Goal: Task Accomplishment & Management: Manage account settings

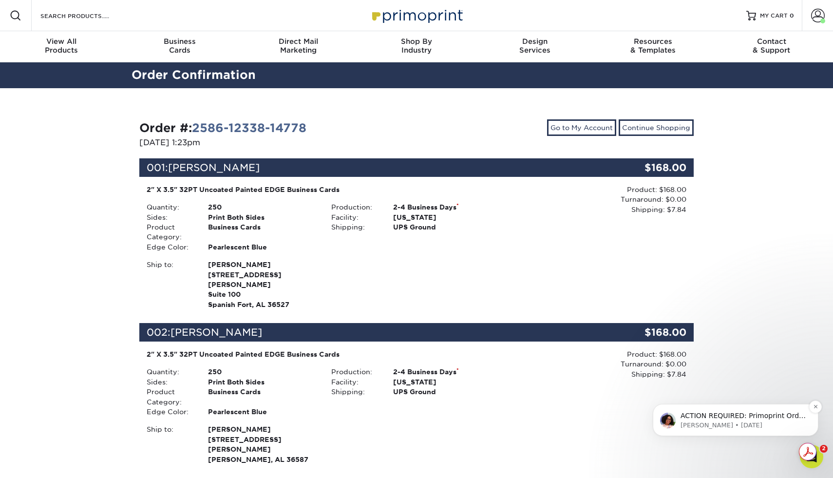
click at [715, 416] on p "ACTION REQUIRED: Primoprint Order 2586-12338-14778 Good morning Megan, Thank yo…" at bounding box center [743, 416] width 126 height 10
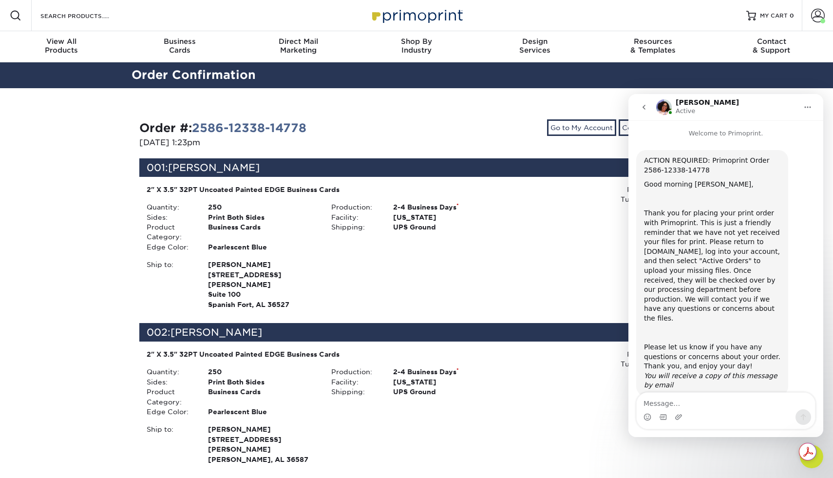
scroll to position [5, 0]
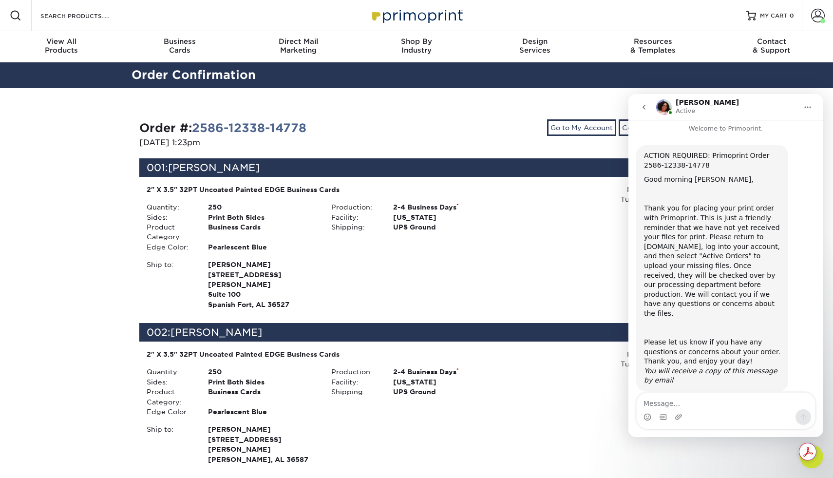
click at [707, 397] on textarea "Message…" at bounding box center [725, 400] width 178 height 17
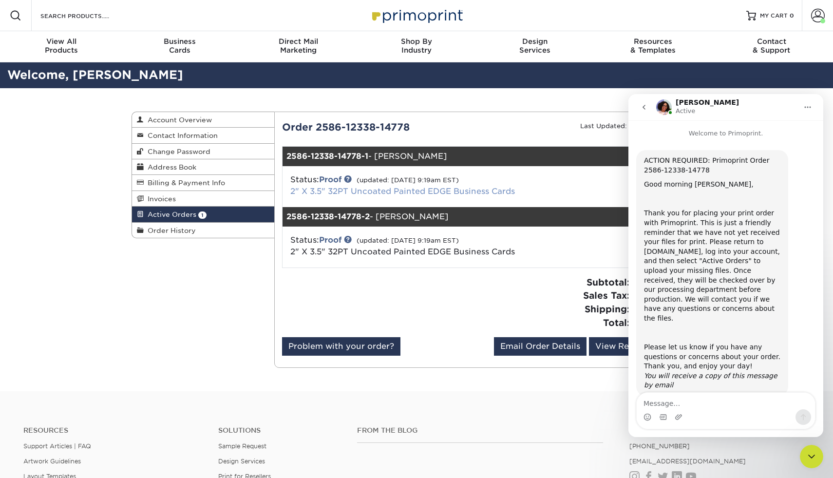
scroll to position [5, 0]
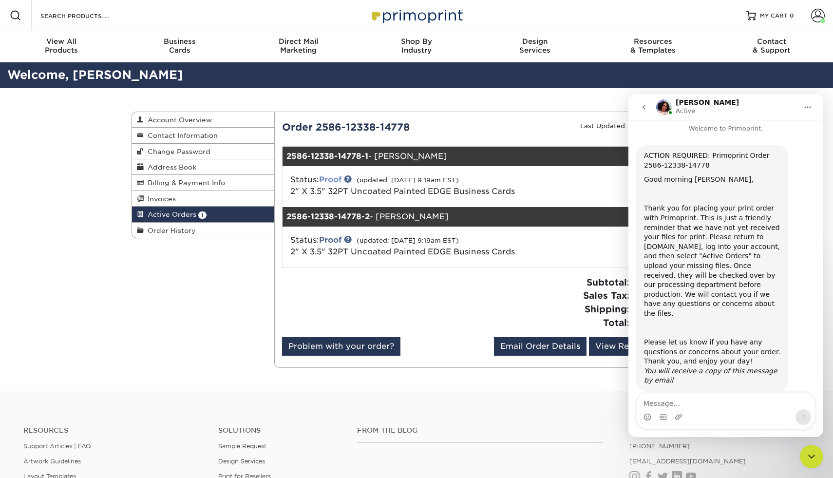
click at [334, 180] on link "Proof" at bounding box center [330, 179] width 22 height 9
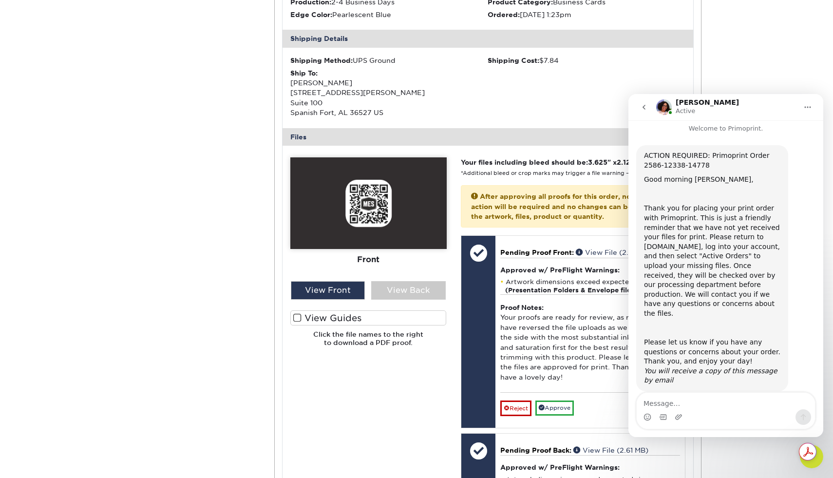
scroll to position [309, 0]
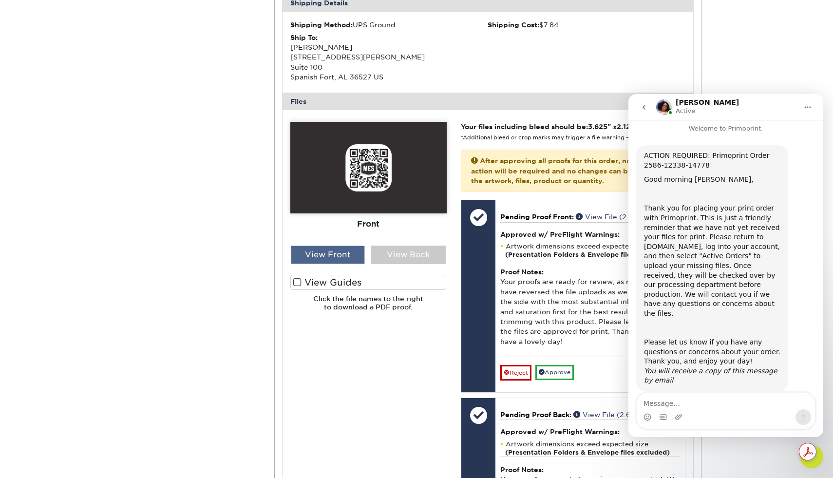
click at [337, 249] on div "View Front" at bounding box center [328, 254] width 74 height 19
click at [337, 255] on div "View Front" at bounding box center [328, 254] width 74 height 19
click at [337, 256] on div "View Front" at bounding box center [328, 254] width 74 height 19
click at [401, 259] on div "View Back" at bounding box center [408, 254] width 74 height 19
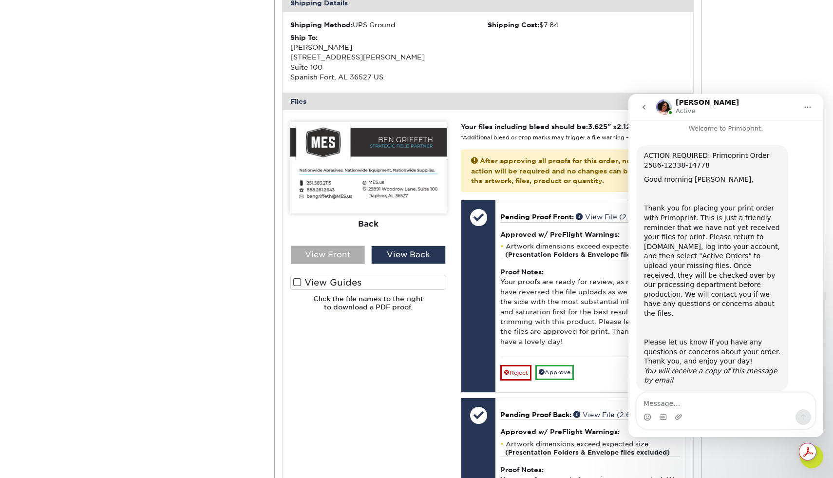
click at [355, 255] on div "View Front" at bounding box center [328, 254] width 74 height 19
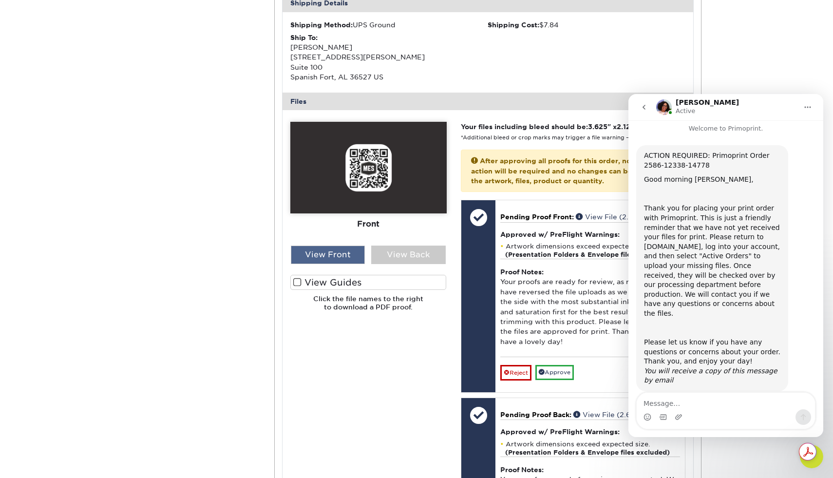
click at [356, 254] on div "View Front" at bounding box center [328, 254] width 74 height 19
click at [408, 259] on div "View Back" at bounding box center [408, 254] width 74 height 19
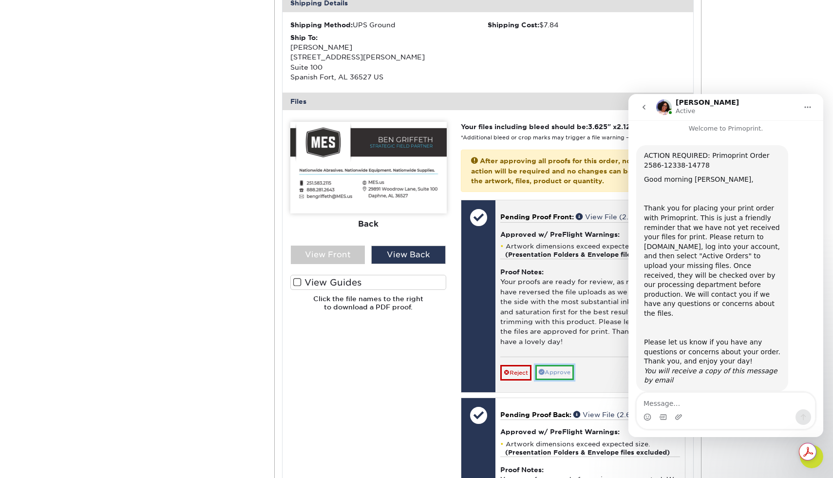
click at [559, 370] on link "Approve" at bounding box center [554, 372] width 38 height 15
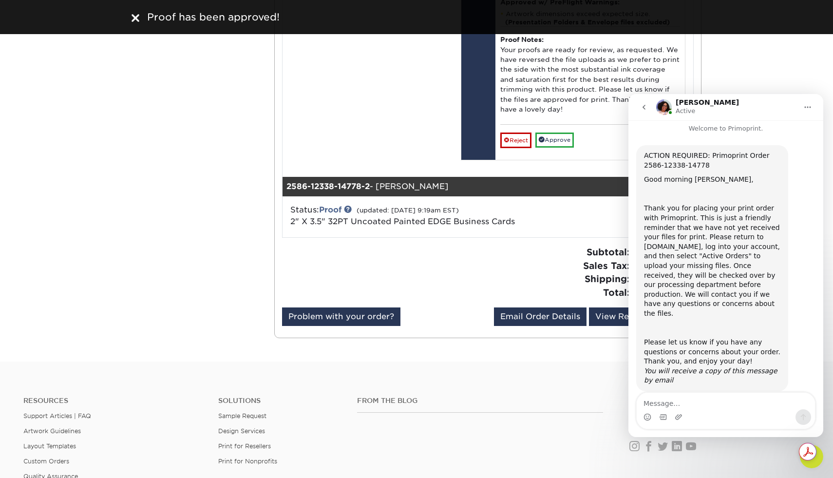
scroll to position [748, 0]
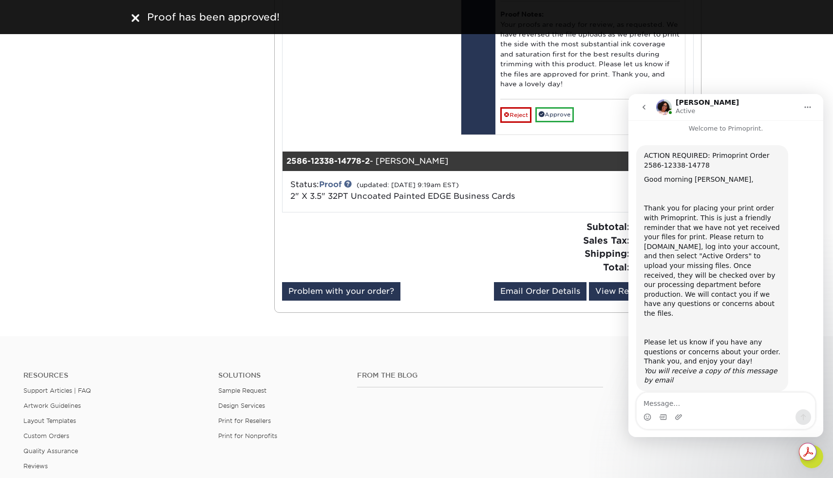
click at [644, 111] on button "go back" at bounding box center [643, 107] width 19 height 19
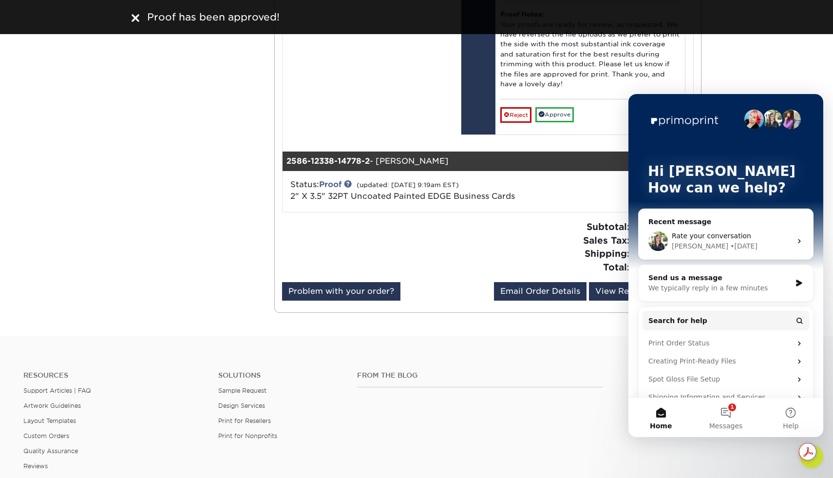
scroll to position [0, 0]
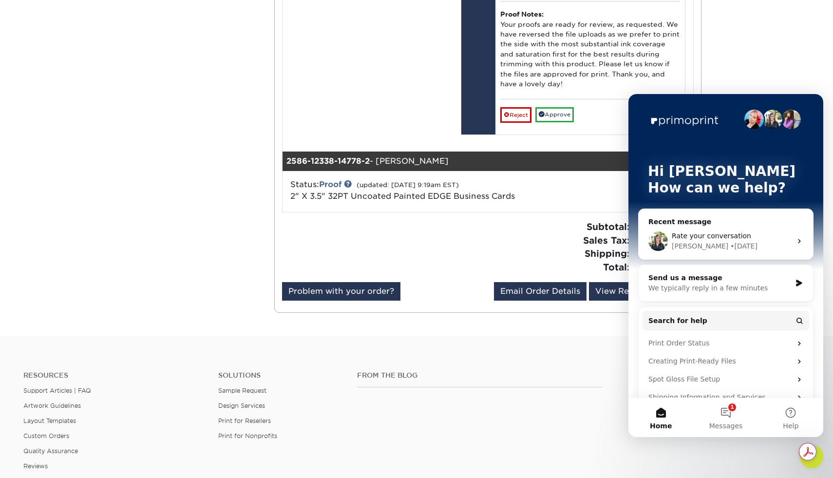
click at [517, 363] on div "Resources Support Articles | FAQ Artwork Guidelines Layout Templates Custom Ord…" at bounding box center [416, 428] width 833 height 161
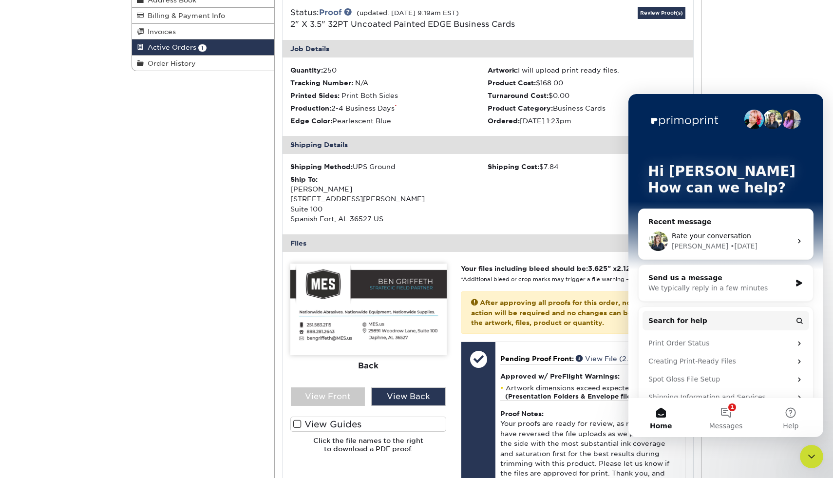
scroll to position [168, 0]
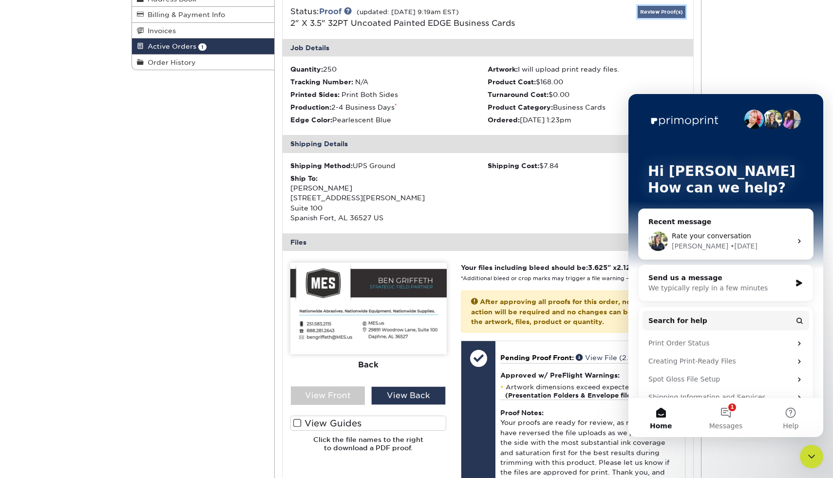
click at [657, 13] on link "Review Proof(s)" at bounding box center [661, 12] width 48 height 12
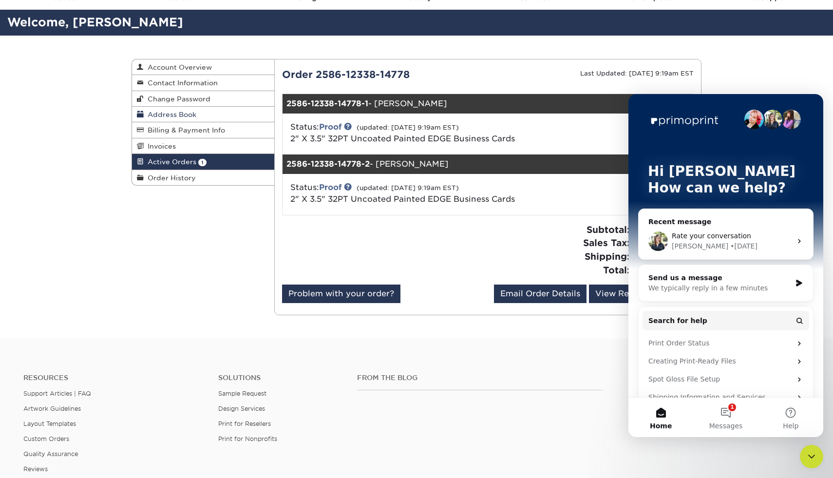
scroll to position [0, 0]
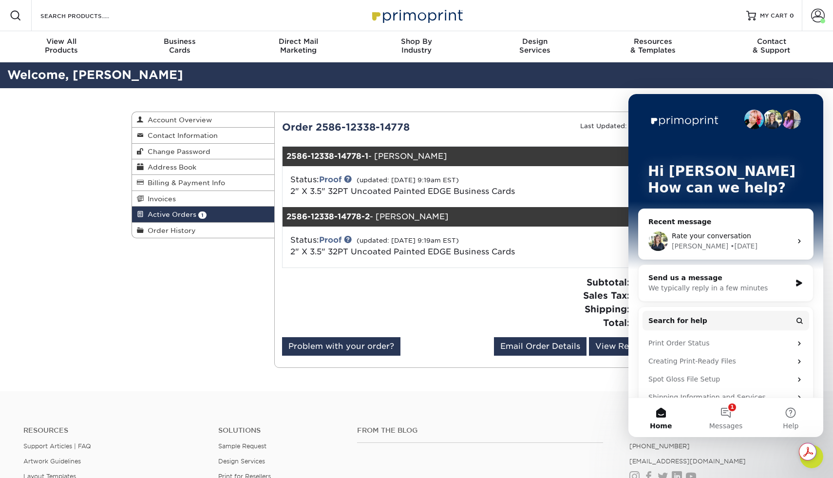
click at [797, 241] on icon "Intercom messenger" at bounding box center [799, 241] width 8 height 8
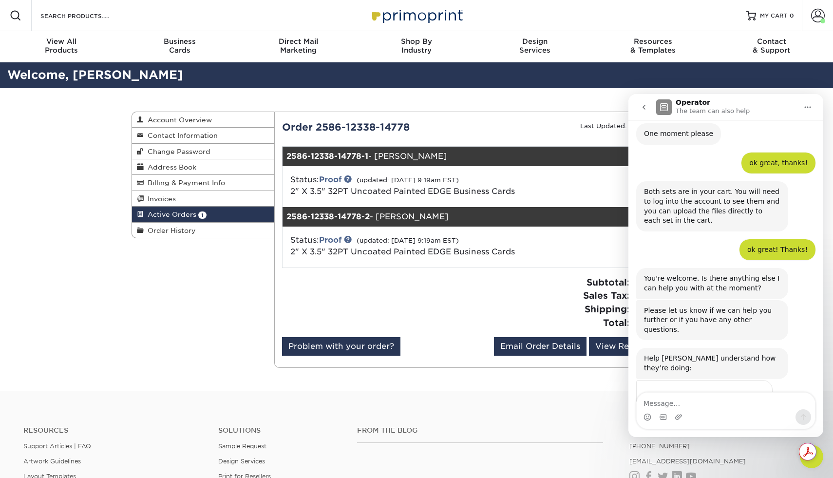
click at [582, 262] on div "Status: Proof (updated: 08/13/2025 9:19am EST) 2" X 3.5" 32PT Uncoated Painted …" at bounding box center [488, 246] width 426 height 41
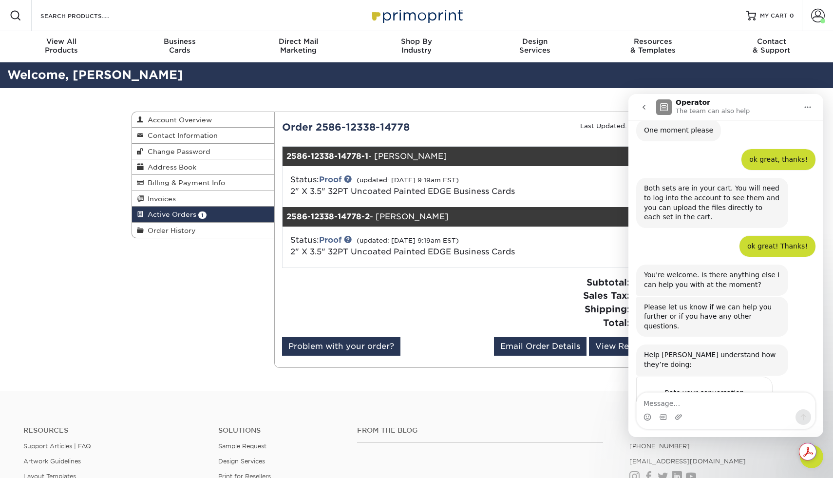
scroll to position [590, 0]
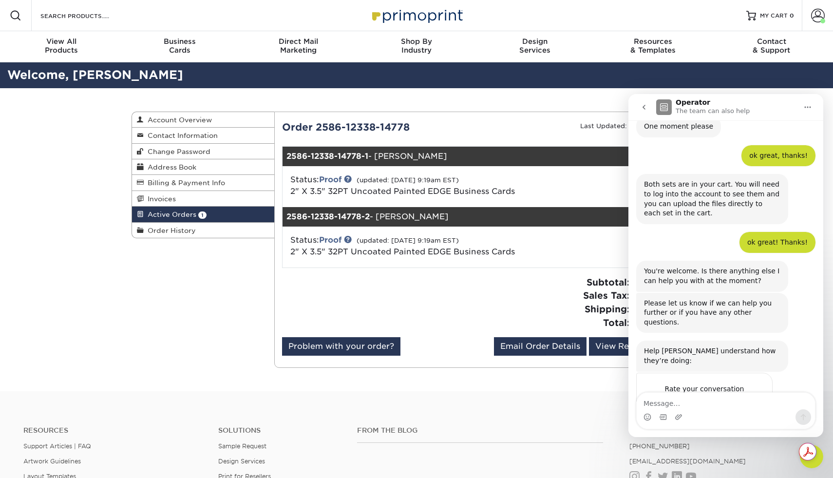
click at [644, 100] on button "go back" at bounding box center [643, 107] width 19 height 19
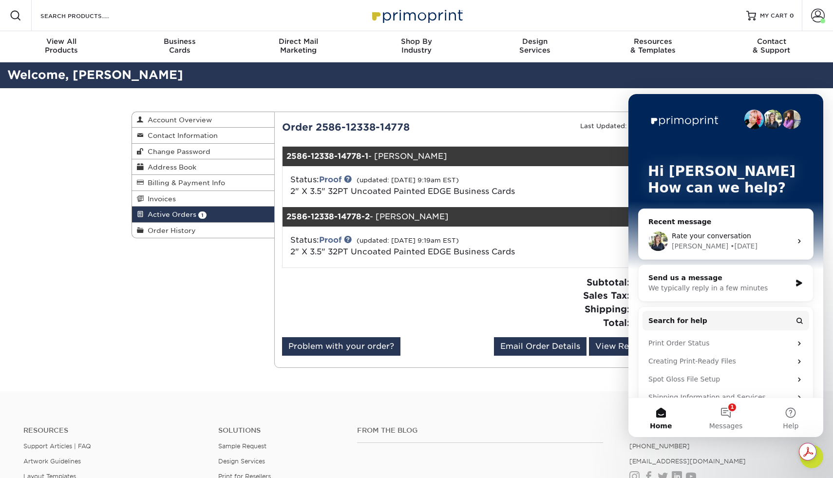
scroll to position [0, 0]
click at [643, 105] on div "Hi [PERSON_NAME] 👋 How can we help?" at bounding box center [725, 181] width 175 height 175
click at [813, 461] on icon "Close Intercom Messenger" at bounding box center [811, 456] width 12 height 12
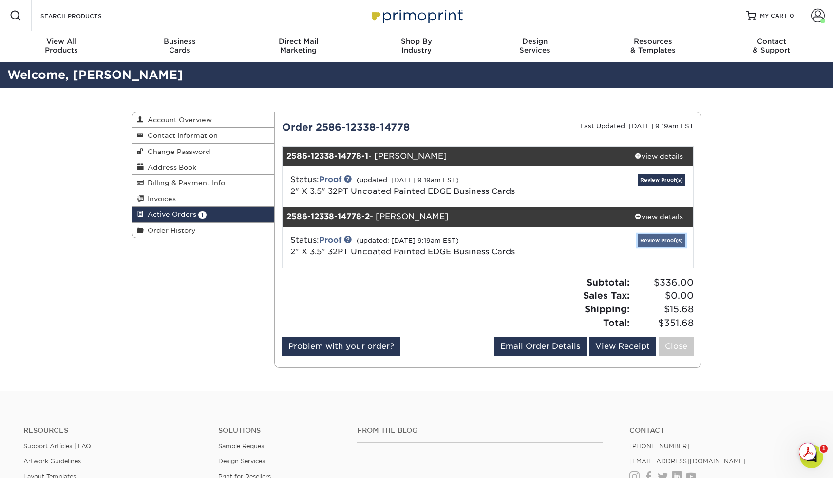
click at [647, 244] on link "Review Proof(s)" at bounding box center [661, 240] width 48 height 12
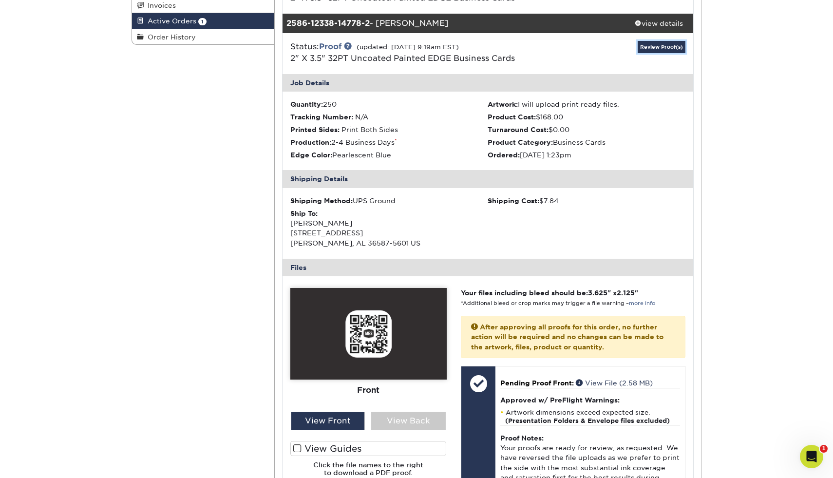
scroll to position [239, 0]
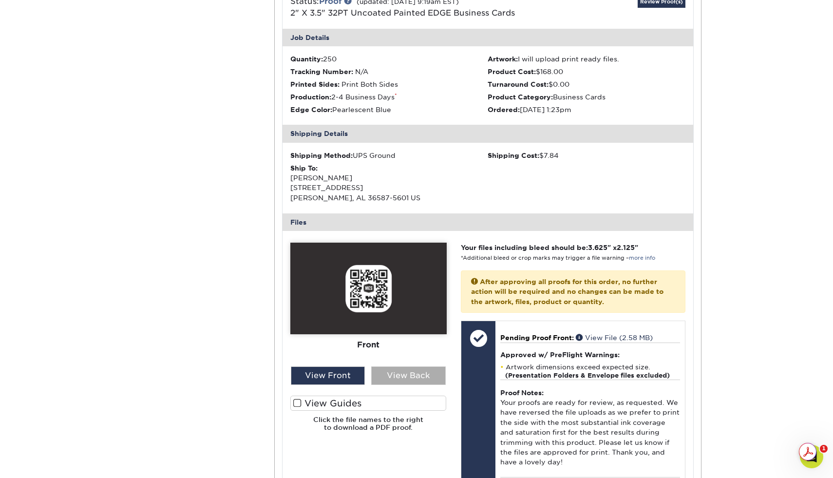
click at [399, 377] on div "View Back" at bounding box center [408, 375] width 74 height 19
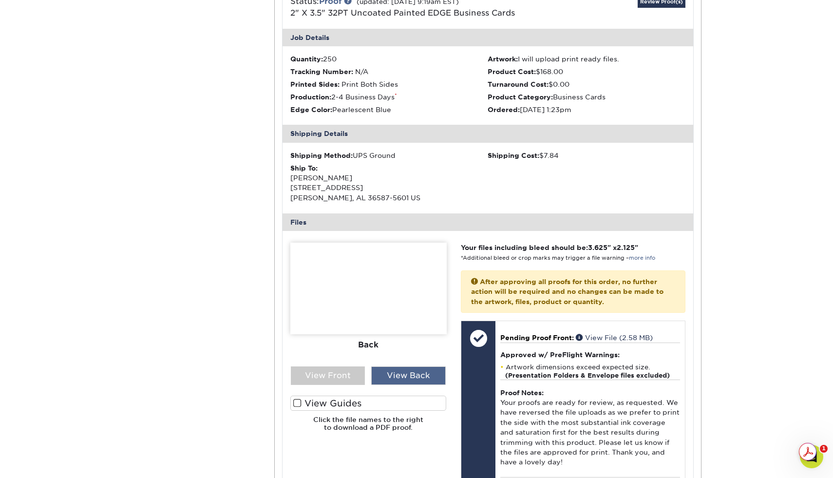
click at [399, 372] on div "View Back" at bounding box center [408, 375] width 74 height 19
click at [351, 379] on div "View Front" at bounding box center [328, 375] width 74 height 19
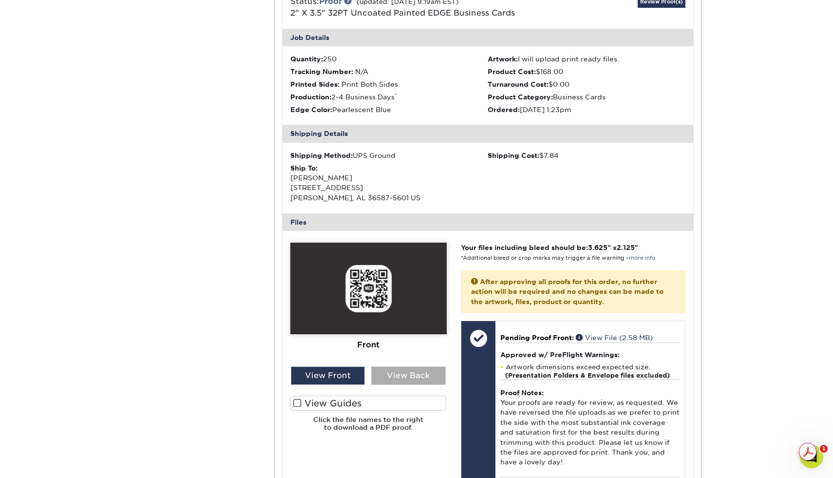
click at [393, 372] on div "View Back" at bounding box center [408, 375] width 74 height 19
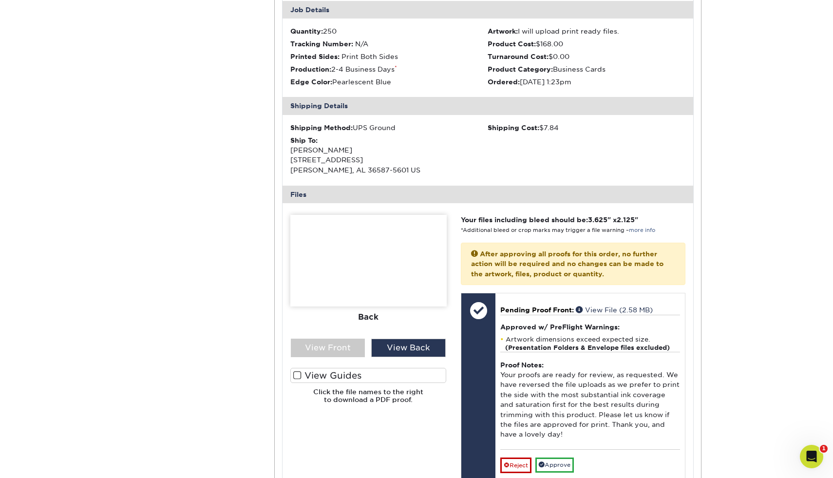
scroll to position [268, 0]
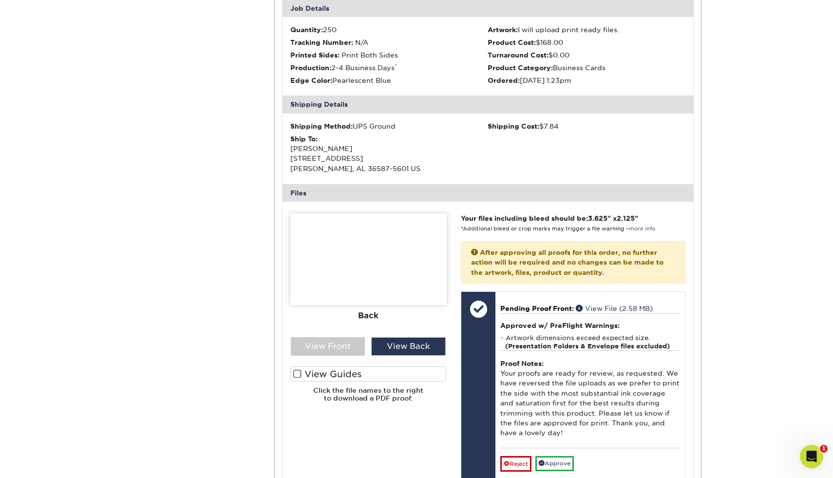
click at [385, 275] on img at bounding box center [368, 259] width 156 height 92
click at [398, 346] on div "View Back" at bounding box center [408, 346] width 74 height 19
click at [354, 340] on div "View Front" at bounding box center [328, 346] width 74 height 19
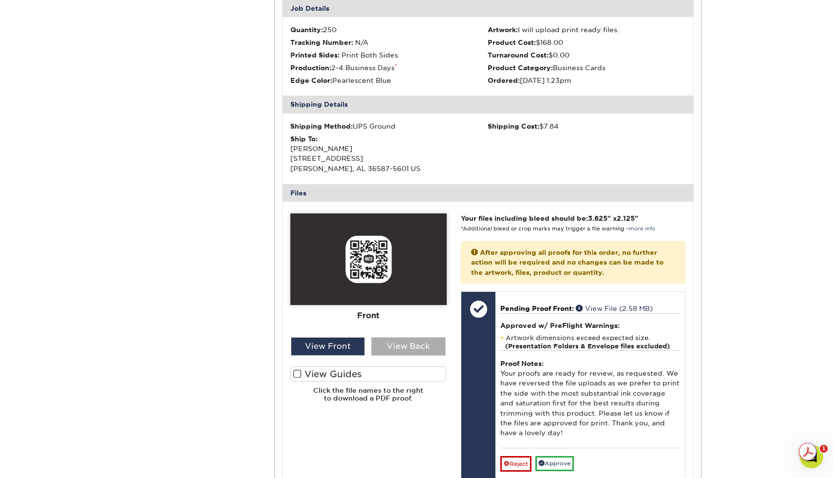
click at [396, 348] on div "View Back" at bounding box center [408, 346] width 74 height 19
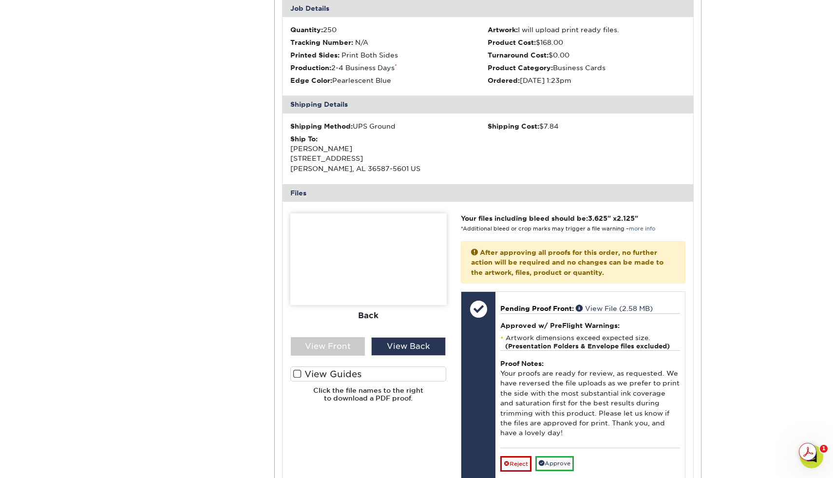
click at [347, 265] on img at bounding box center [368, 259] width 156 height 92
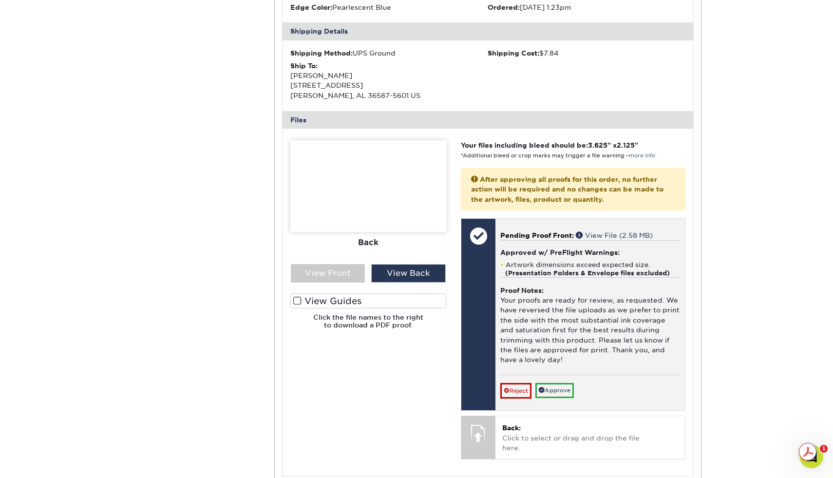
scroll to position [364, 0]
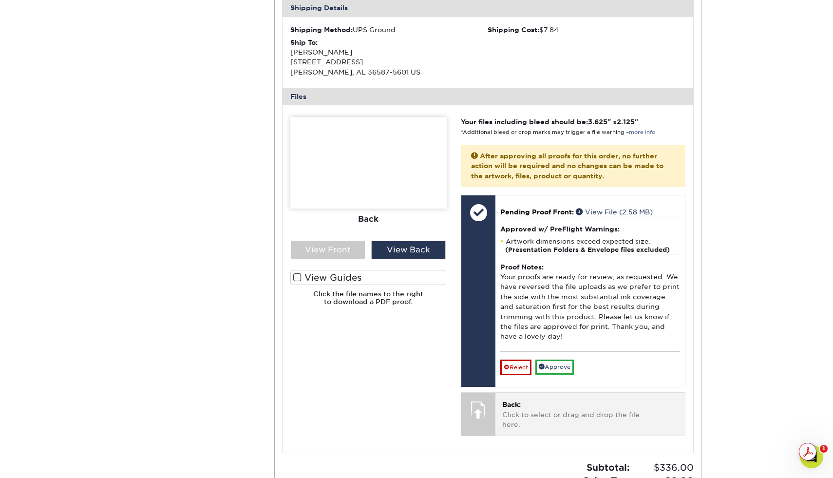
click at [521, 412] on p "Back: Click to select or drag and drop the file here." at bounding box center [590, 414] width 176 height 30
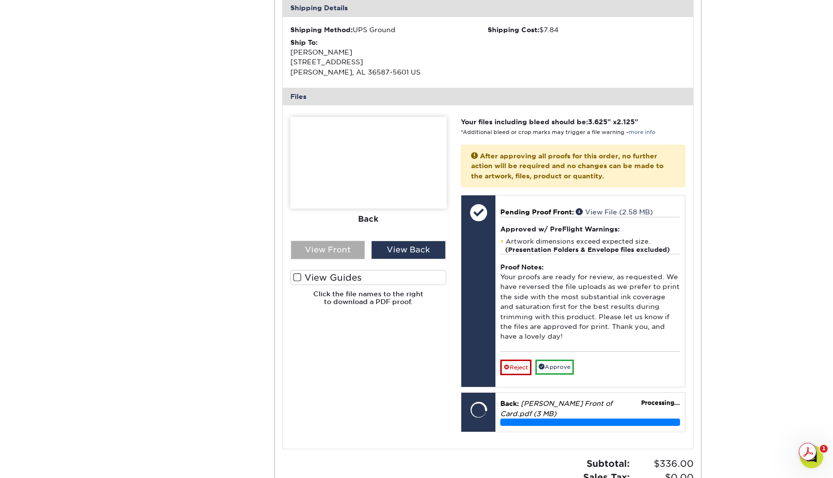
click at [341, 249] on div "View Front" at bounding box center [328, 250] width 74 height 19
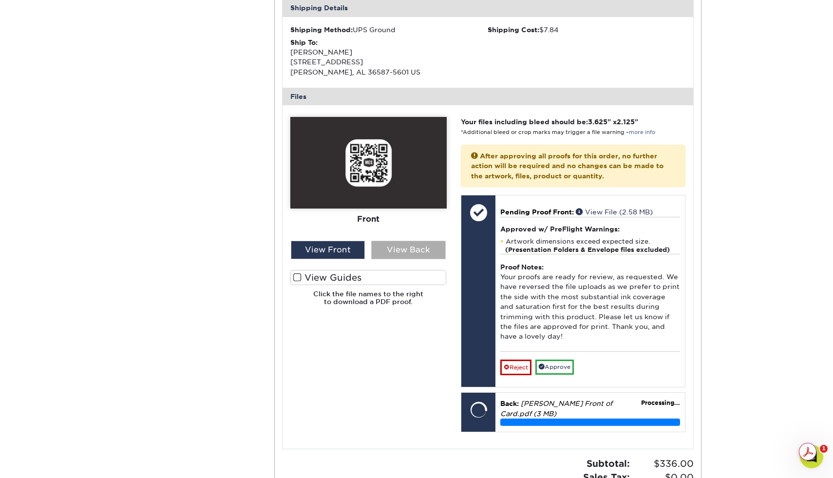
click at [414, 247] on div "View Back" at bounding box center [408, 250] width 74 height 19
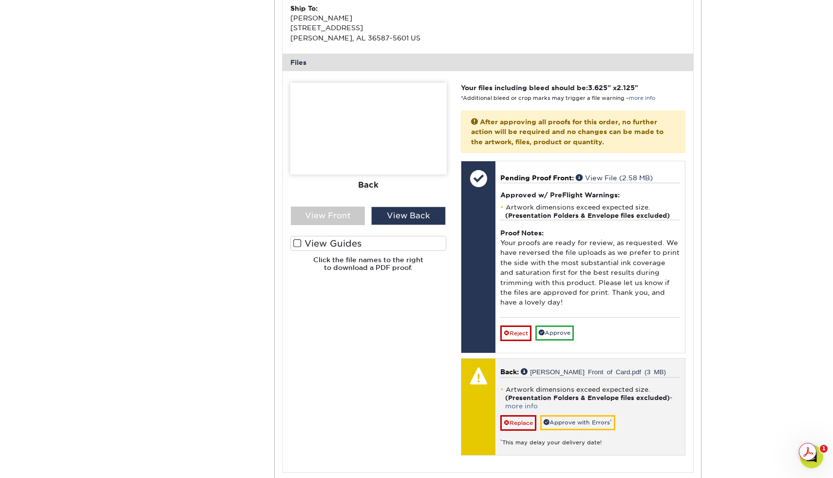
scroll to position [403, 0]
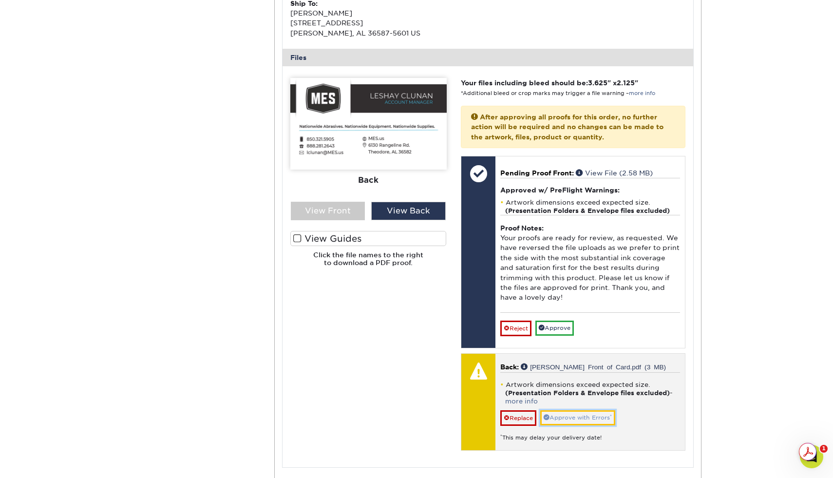
click at [575, 417] on link "Approve with Errors *" at bounding box center [577, 417] width 75 height 15
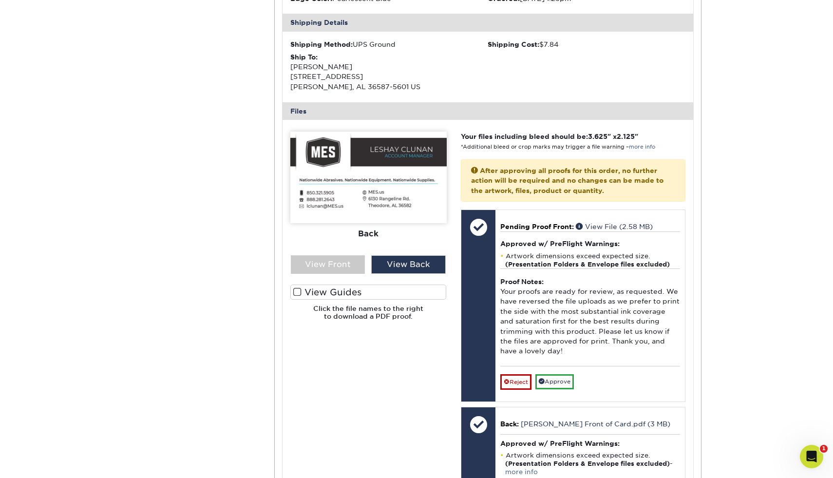
scroll to position [0, 0]
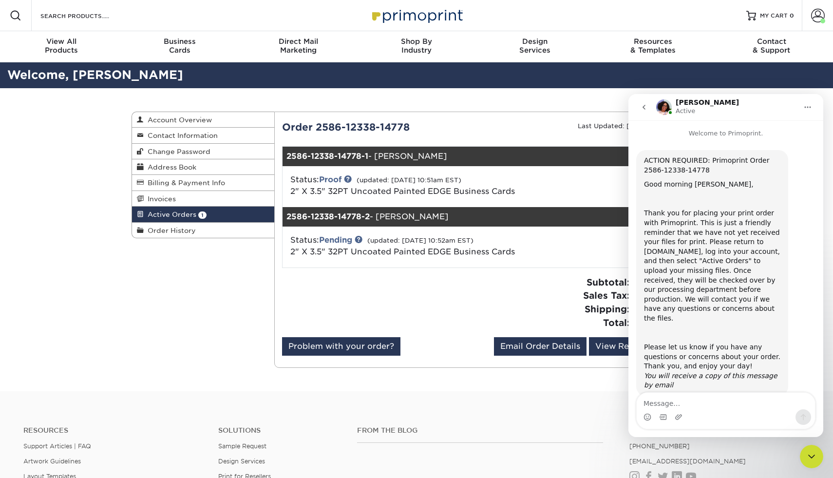
scroll to position [5, 0]
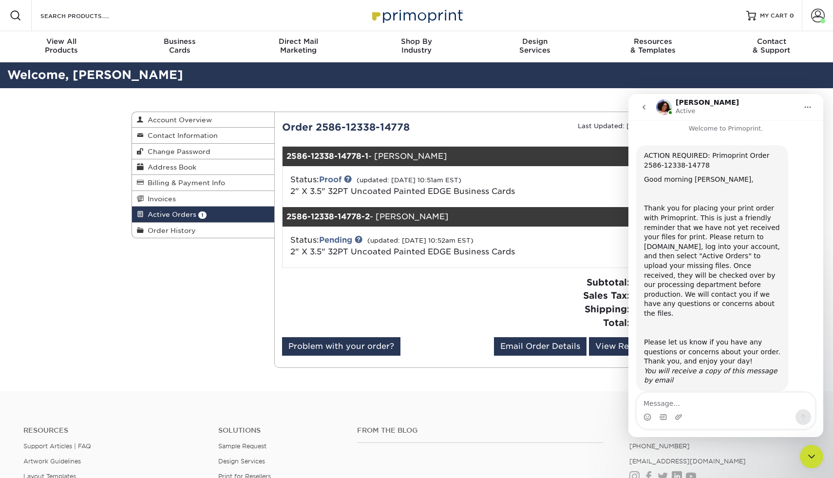
click at [142, 337] on div "Active Orders Account Overview Contact Information Change Password Address Book…" at bounding box center [416, 239] width 584 height 303
click at [644, 106] on icon "go back" at bounding box center [644, 107] width 8 height 8
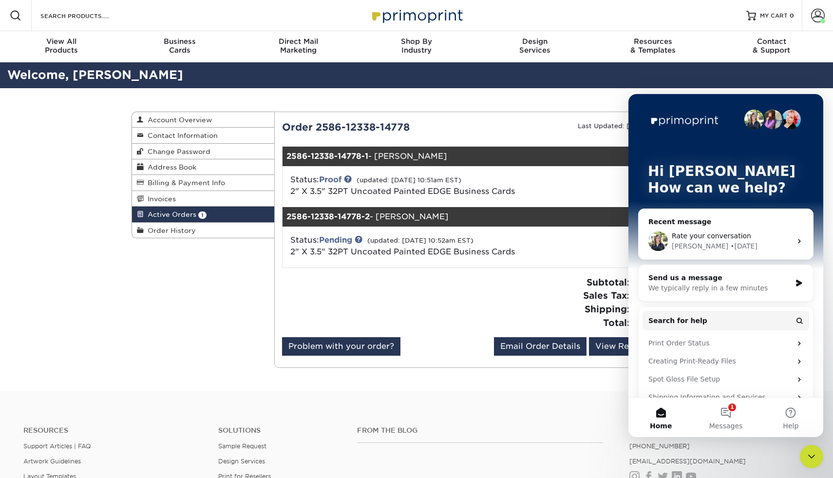
click at [644, 104] on div "Hi [PERSON_NAME] 👋 How can we help?" at bounding box center [725, 181] width 175 height 175
click at [810, 452] on icon "Close Intercom Messenger" at bounding box center [811, 456] width 12 height 12
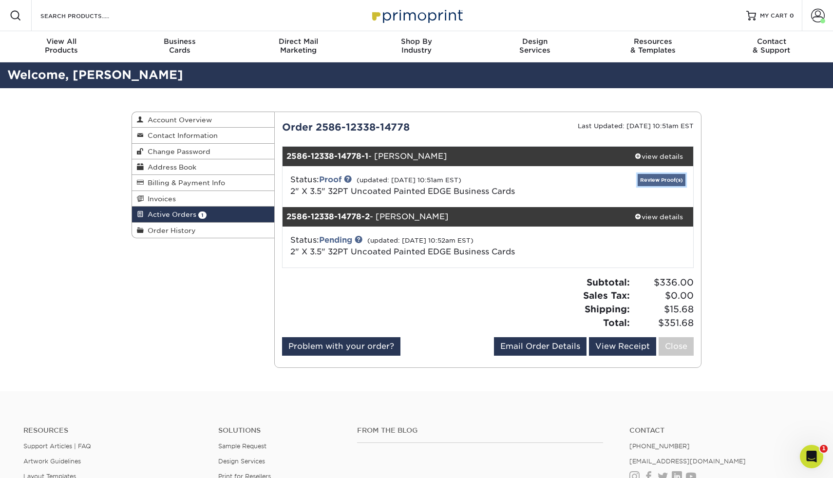
click at [655, 184] on link "Review Proof(s)" at bounding box center [661, 180] width 48 height 12
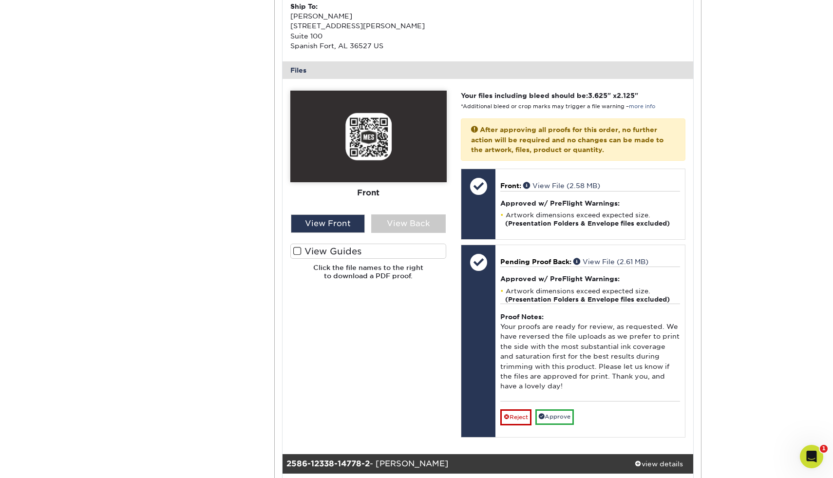
scroll to position [352, 0]
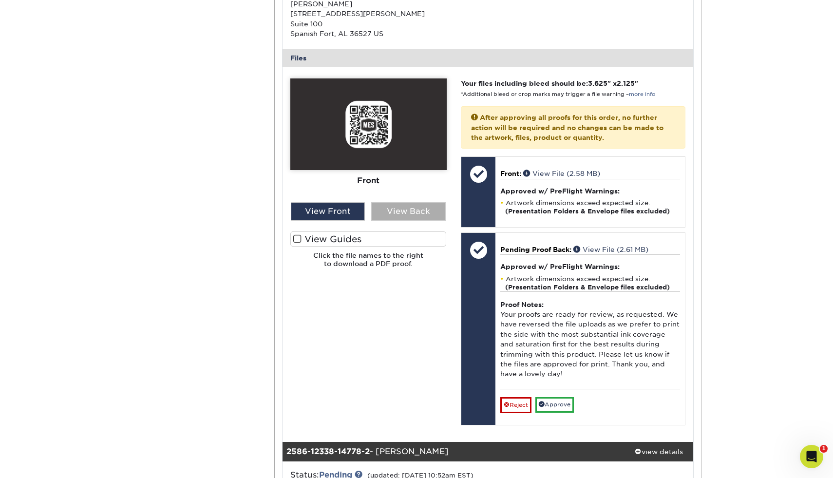
click at [421, 217] on div "View Back" at bounding box center [408, 211] width 74 height 19
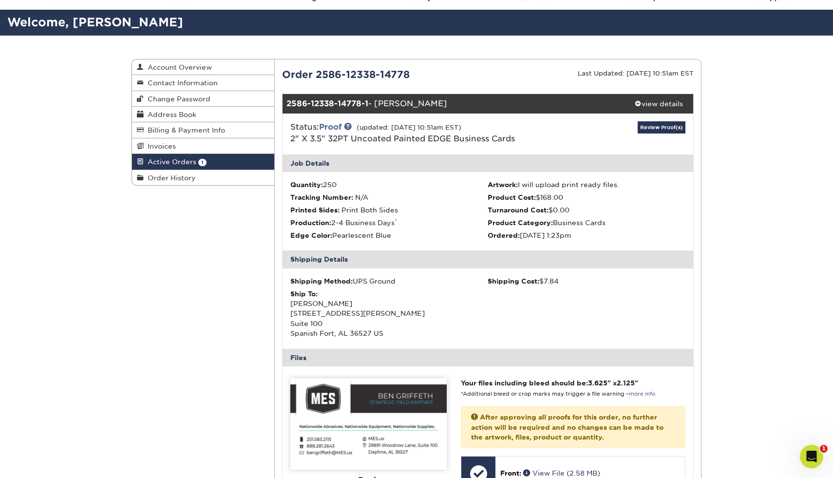
scroll to position [51, 0]
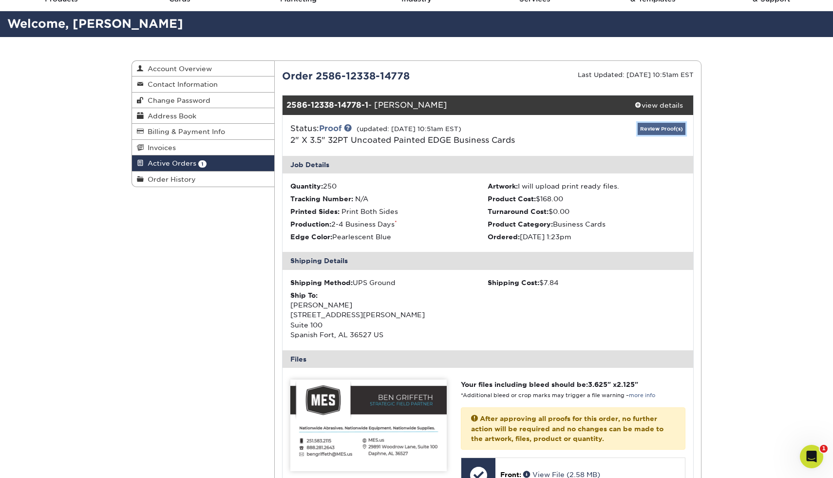
click at [656, 128] on link "Review Proof(s)" at bounding box center [661, 129] width 48 height 12
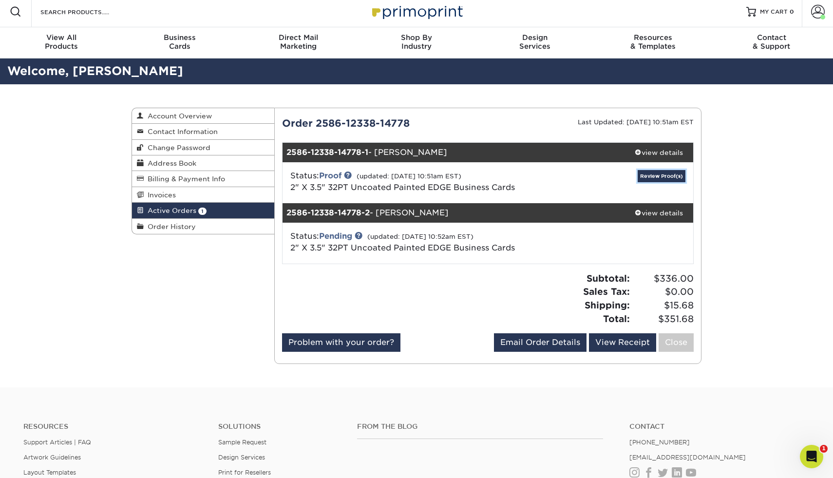
scroll to position [1, 0]
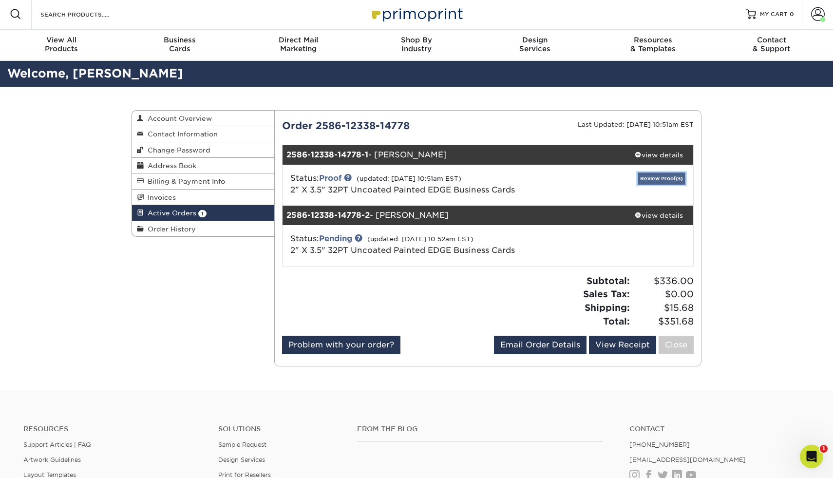
click at [659, 179] on link "Review Proof(s)" at bounding box center [661, 178] width 48 height 12
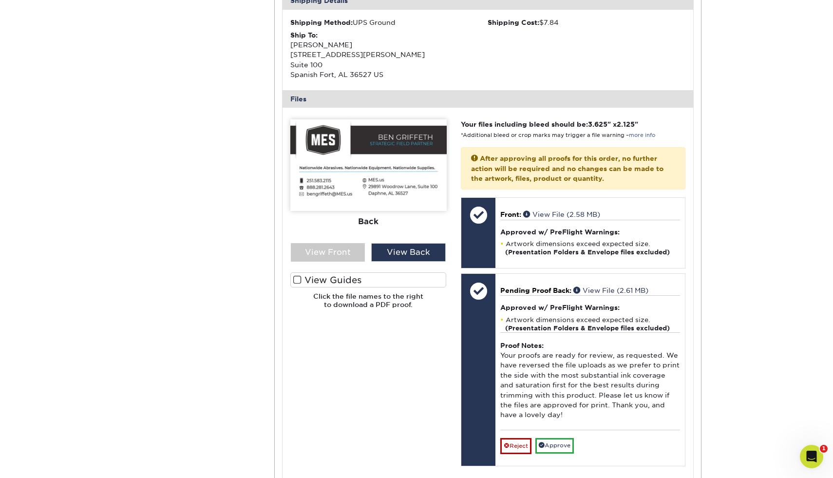
scroll to position [313, 0]
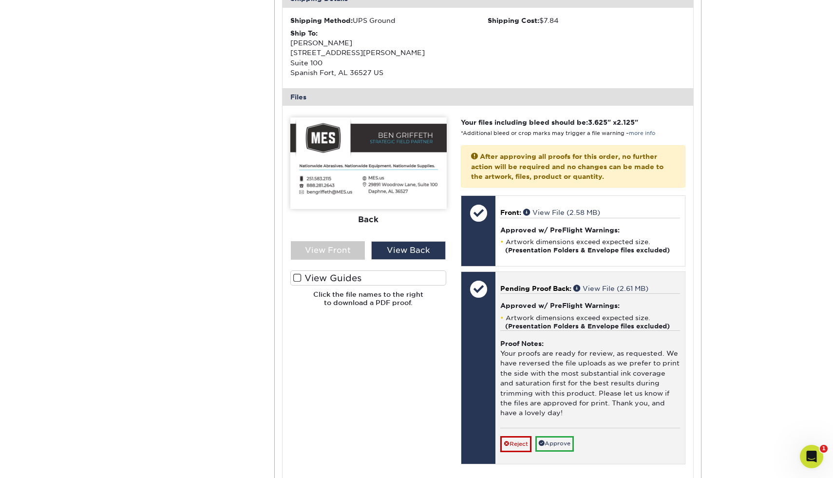
click at [483, 359] on div at bounding box center [478, 368] width 34 height 192
click at [484, 283] on div at bounding box center [478, 289] width 34 height 34
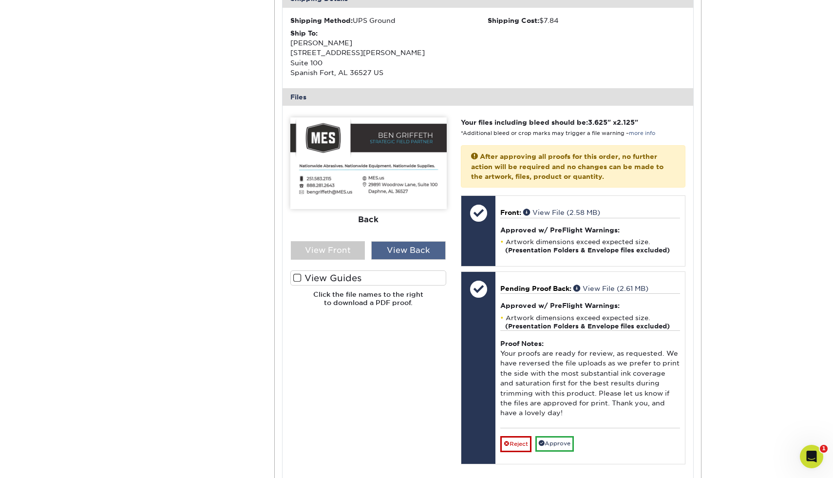
click at [416, 245] on div "View Back" at bounding box center [408, 250] width 74 height 19
click at [409, 251] on div "View Back" at bounding box center [408, 250] width 74 height 19
click at [347, 253] on div "View Front" at bounding box center [328, 250] width 74 height 19
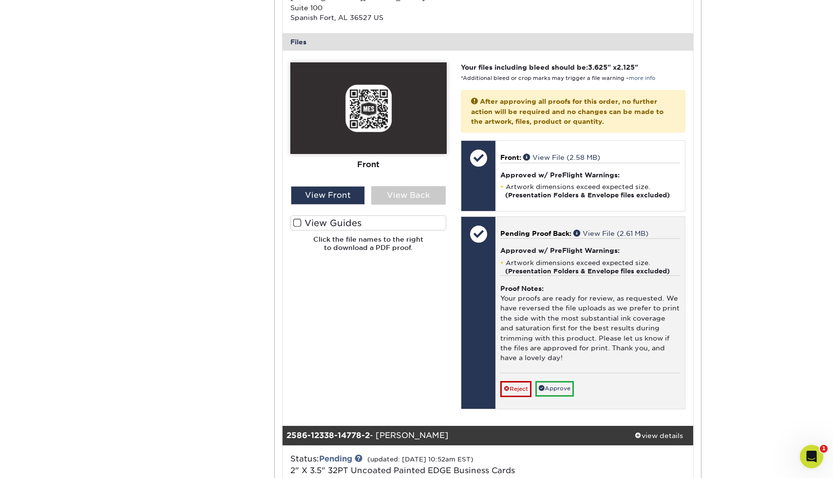
scroll to position [373, 0]
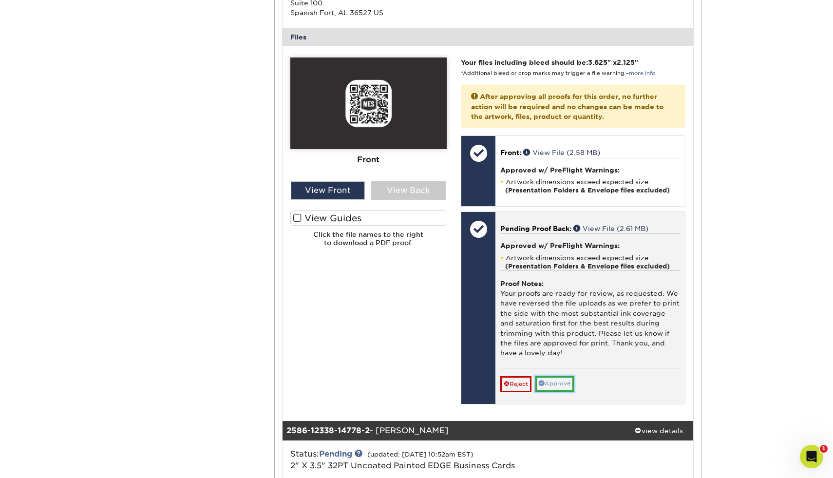
click at [557, 384] on link "Approve" at bounding box center [554, 383] width 38 height 15
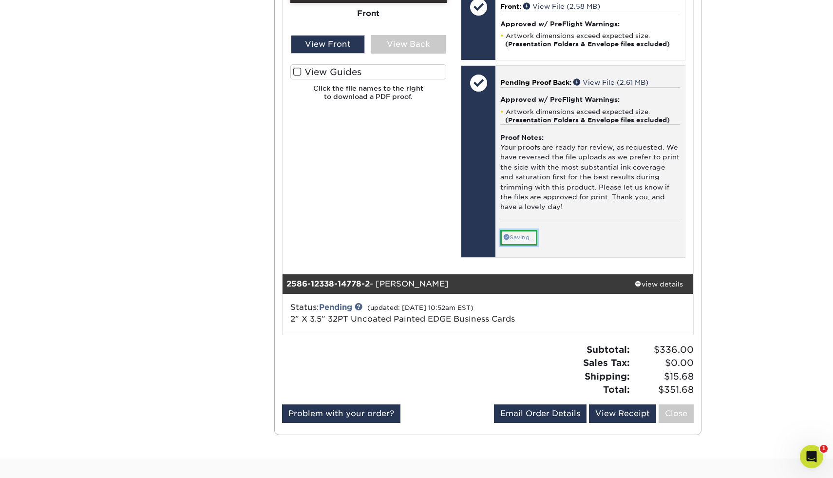
scroll to position [628, 0]
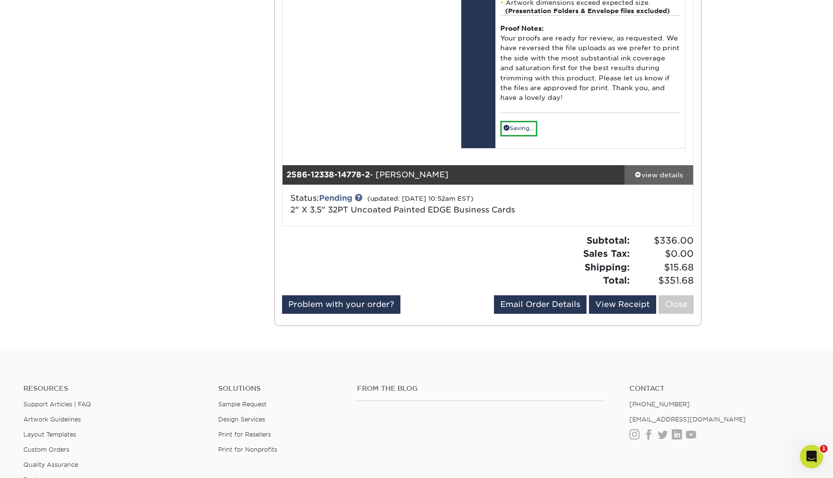
click at [648, 177] on div "view details" at bounding box center [658, 174] width 69 height 10
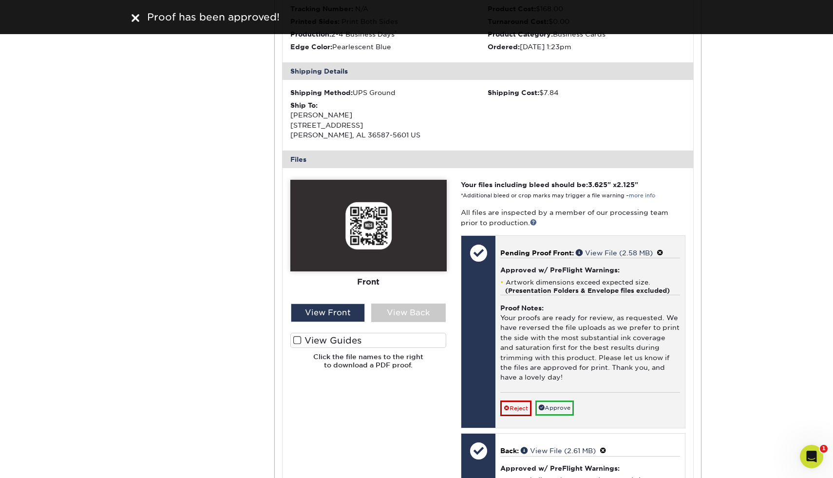
scroll to position [873, 0]
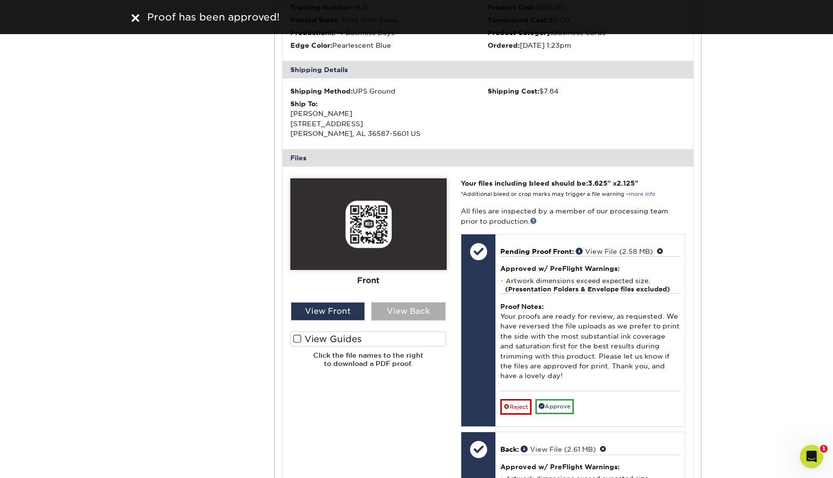
click at [411, 313] on div "View Back" at bounding box center [408, 311] width 74 height 19
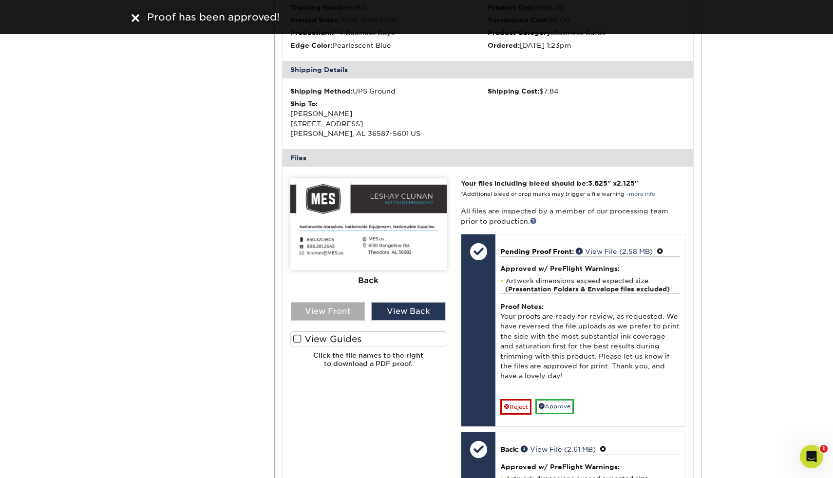
click at [312, 309] on div "View Front" at bounding box center [328, 311] width 74 height 19
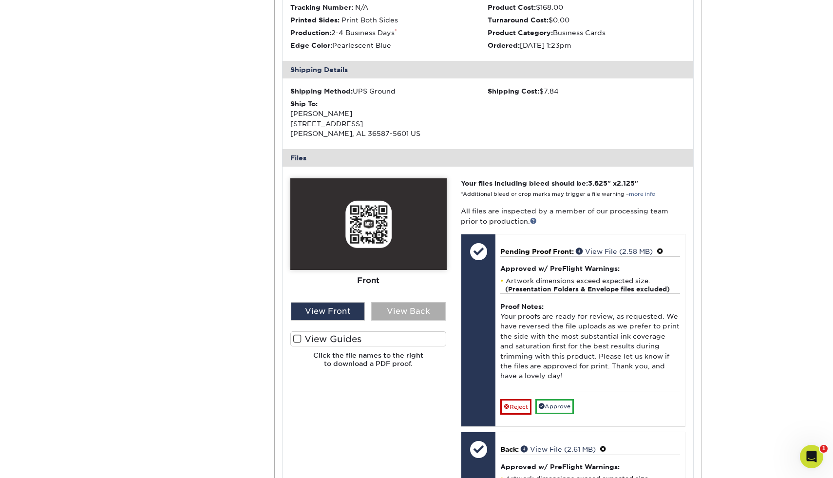
click at [423, 302] on div "View Back" at bounding box center [408, 311] width 74 height 19
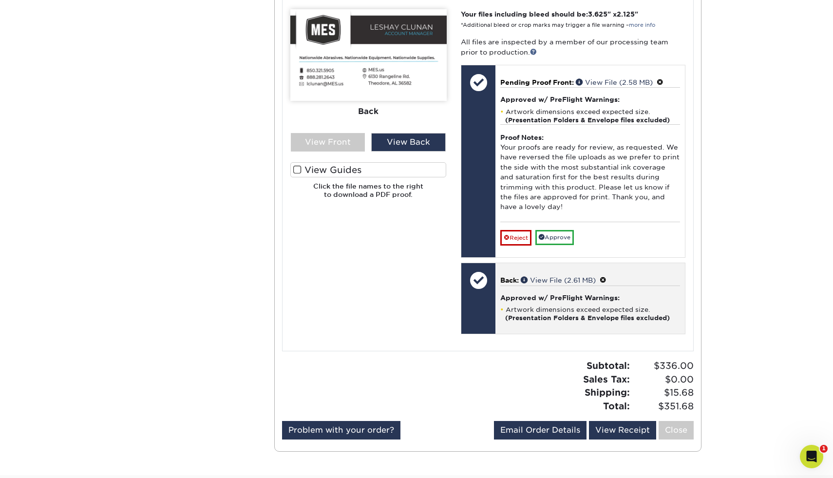
scroll to position [1053, 0]
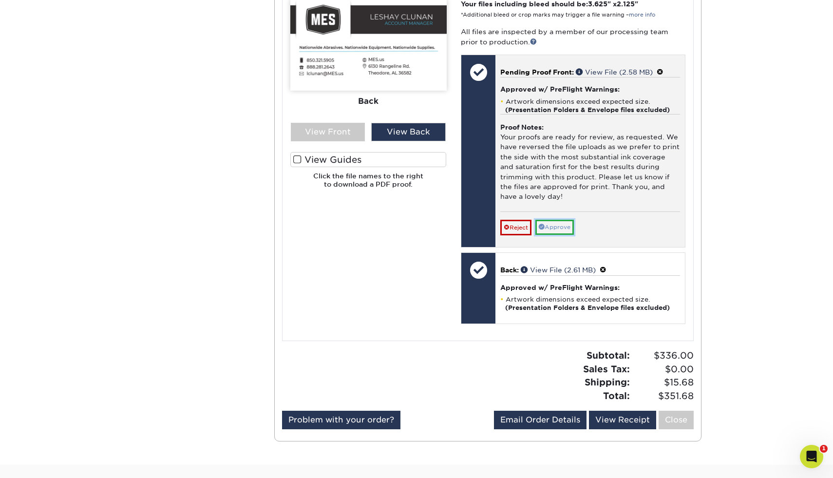
click at [551, 225] on link "Approve" at bounding box center [554, 227] width 38 height 15
